Goal: Task Accomplishment & Management: Manage account settings

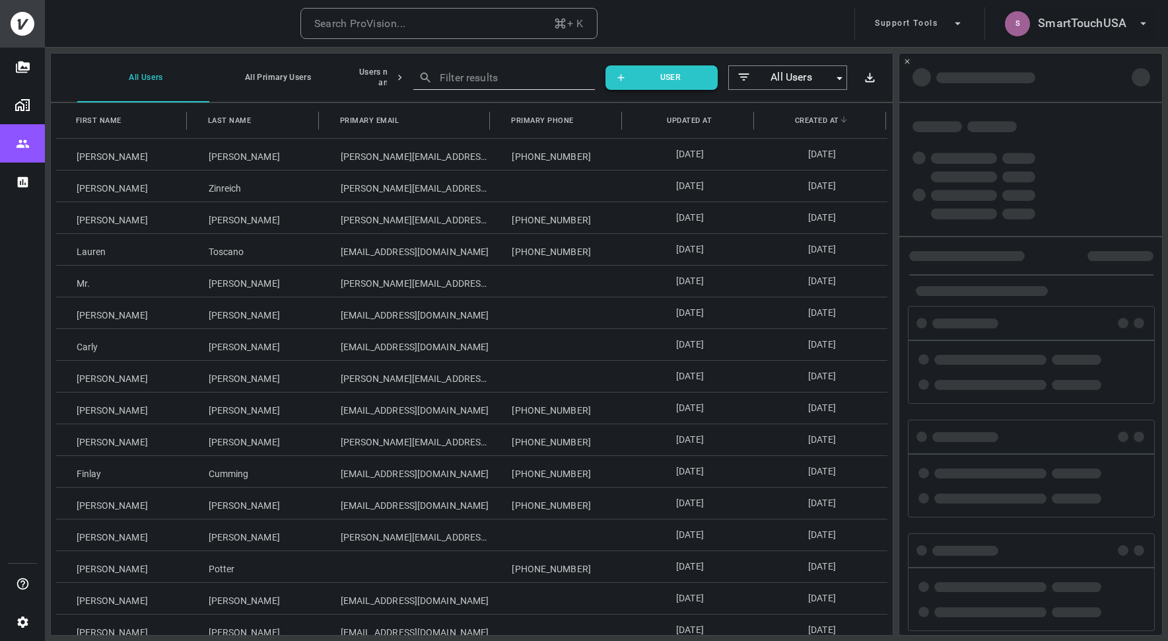
click at [1089, 25] on h6 "SmartTouchUSA" at bounding box center [1082, 23] width 89 height 19
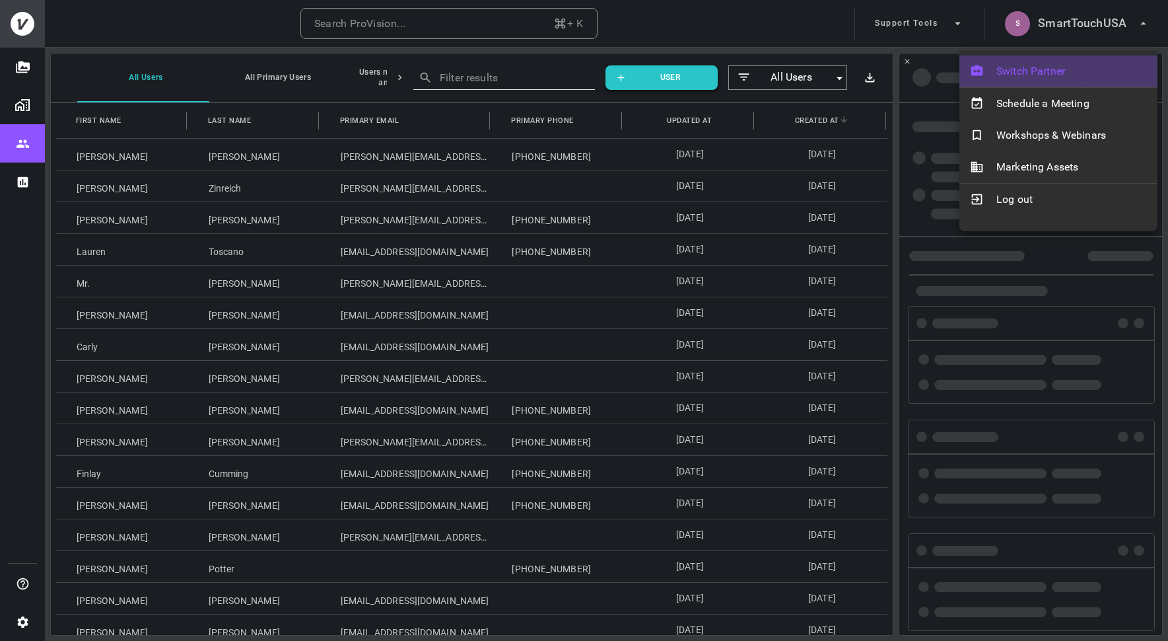
click at [1067, 67] on span "Switch Partner" at bounding box center [1072, 71] width 151 height 16
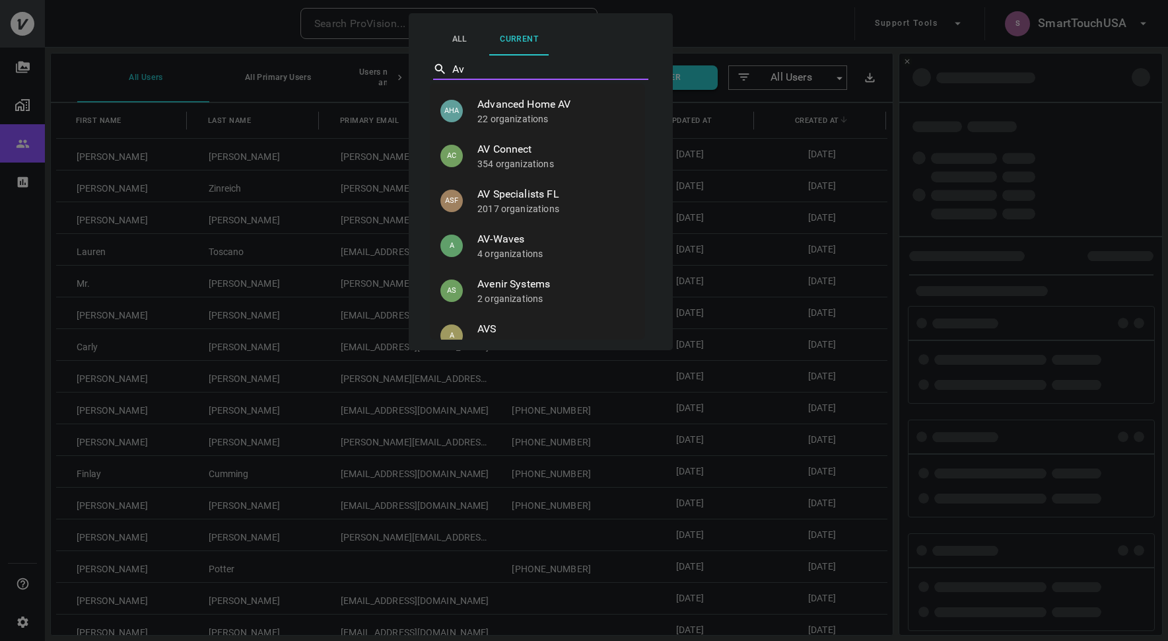
type input "Av-"
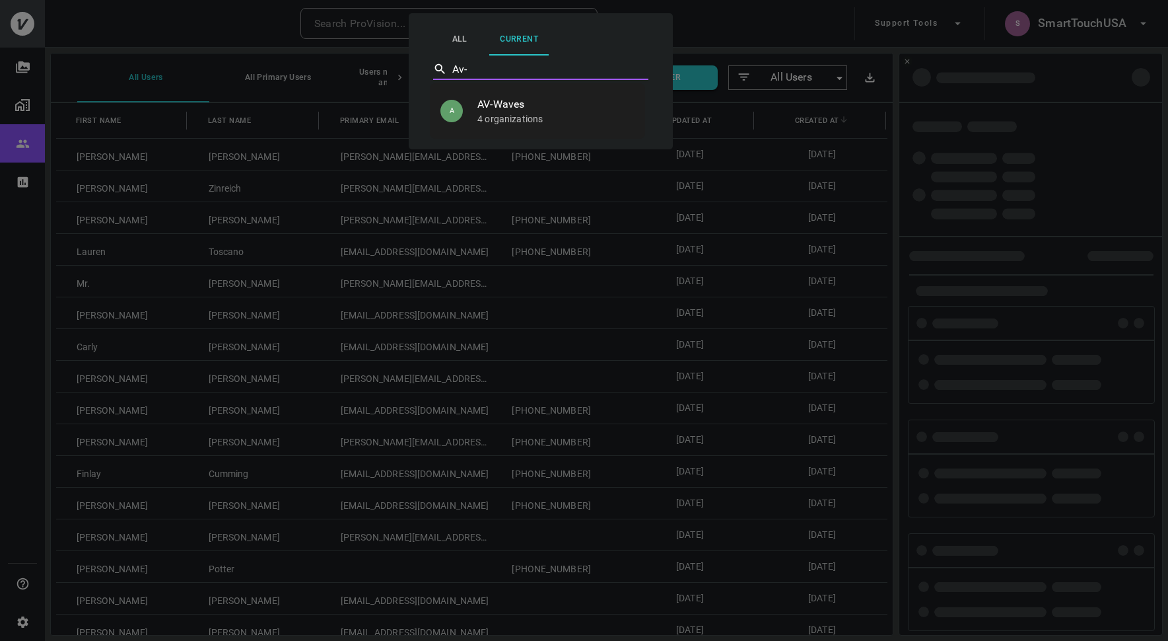
click at [576, 125] on li "A AV-Waves 4 organizations" at bounding box center [537, 111] width 215 height 45
